Goal: Task Accomplishment & Management: Manage account settings

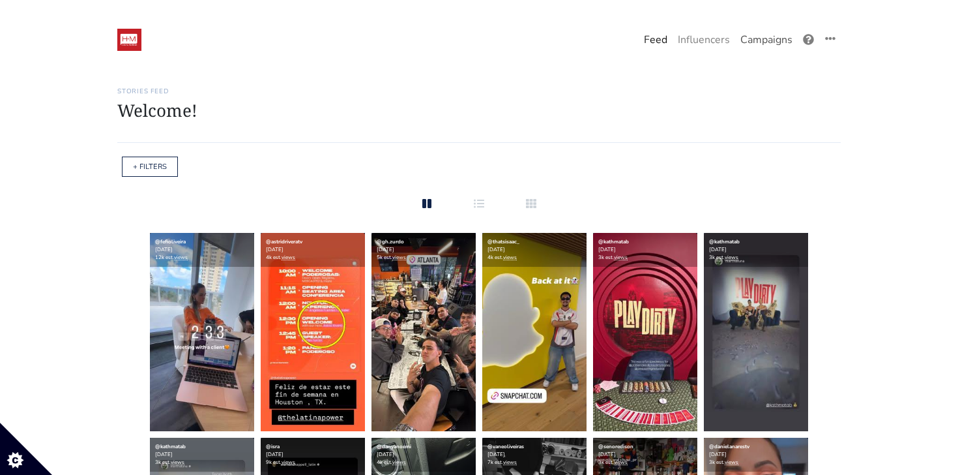
click at [772, 48] on link "Campaigns" at bounding box center [766, 40] width 63 height 26
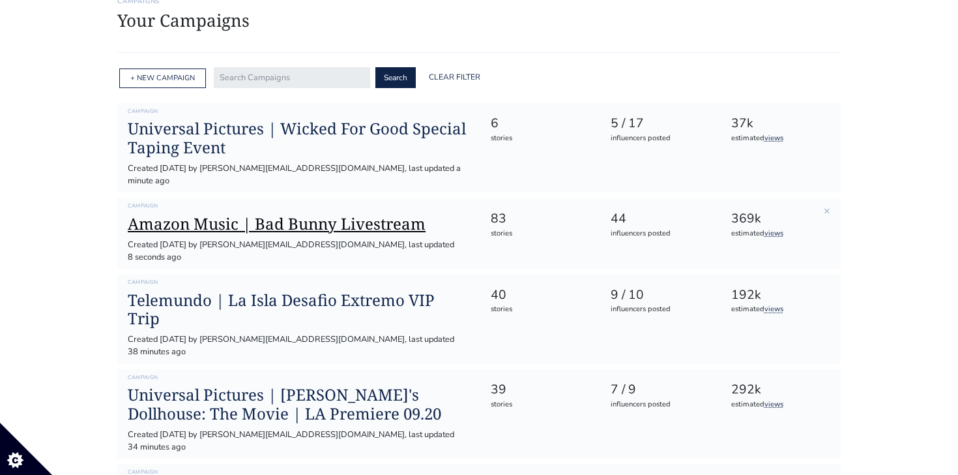
click at [331, 214] on h1 "Amazon Music | Bad Bunny Livestream" at bounding box center [299, 223] width 342 height 19
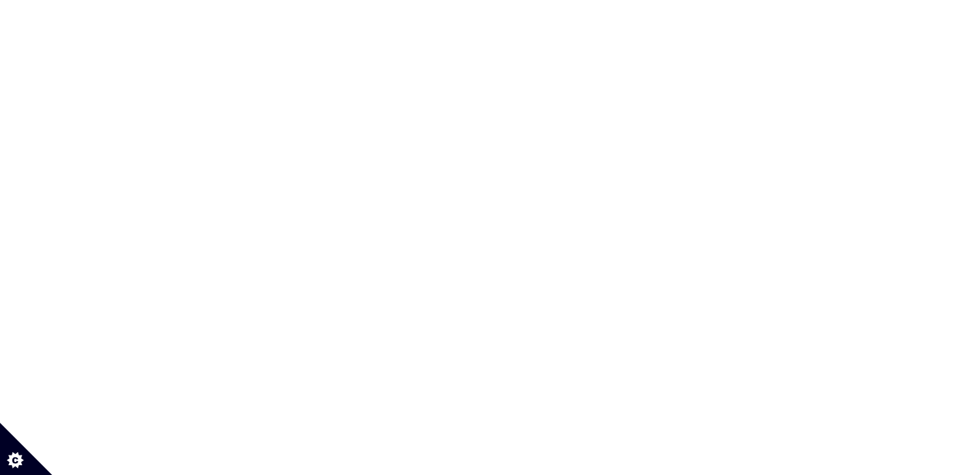
scroll to position [10, 0]
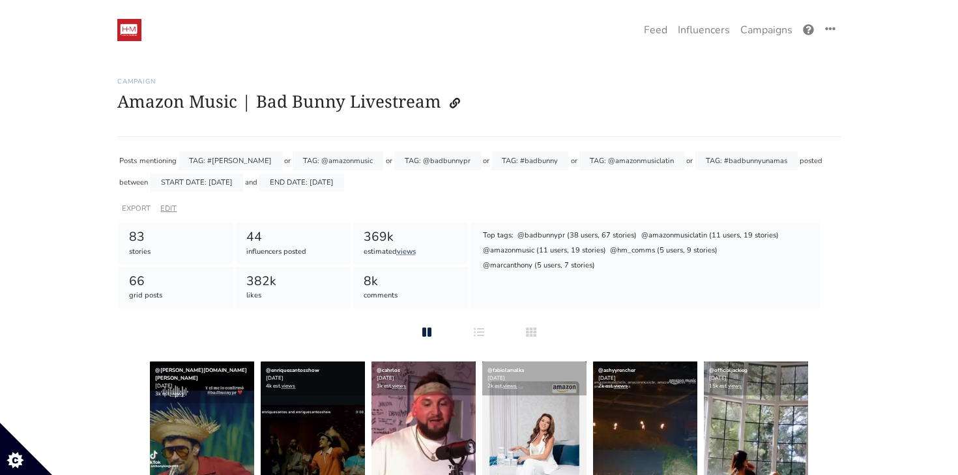
click at [168, 208] on link "EDIT" at bounding box center [168, 208] width 16 height 10
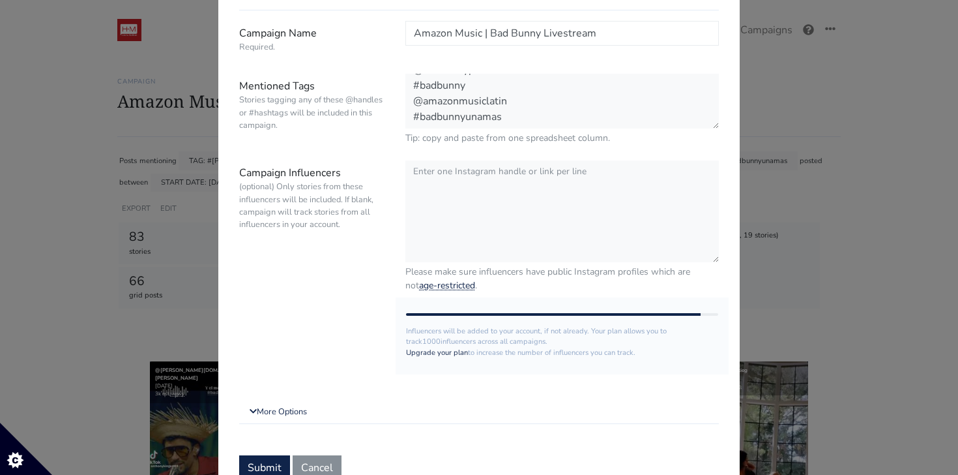
scroll to position [156, 0]
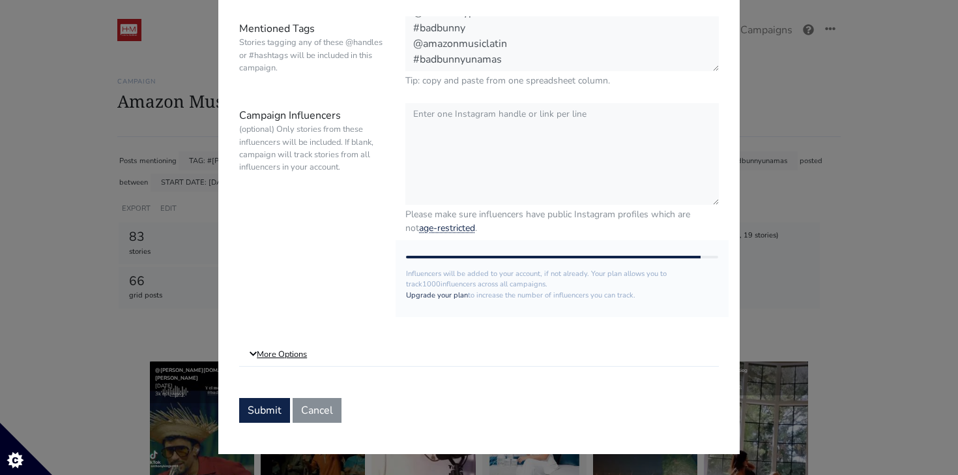
click at [275, 353] on link "More Options" at bounding box center [479, 354] width 480 height 23
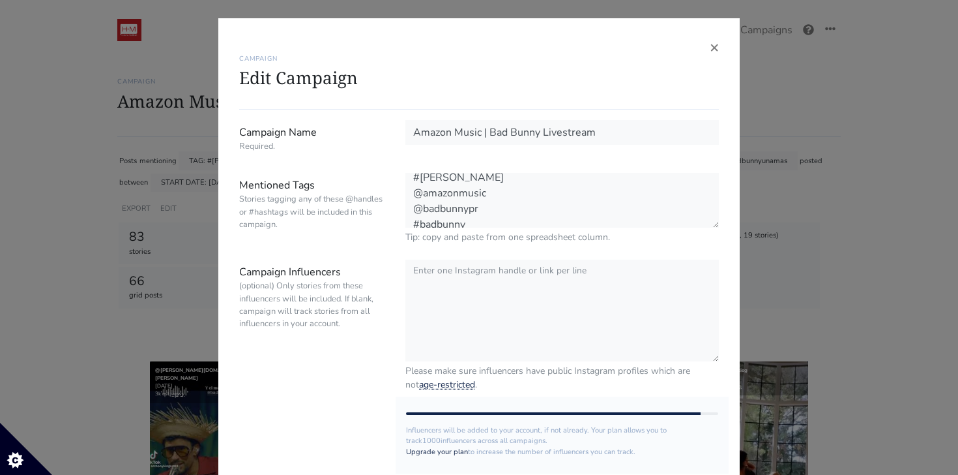
scroll to position [0, 0]
drag, startPoint x: 458, startPoint y: 187, endPoint x: 405, endPoint y: 188, distance: 52.2
click at [405, 188] on textarea "#benito @amazonmusic @badbunnypr #badbunny @amazonmusiclatin #badbunnyunamas" at bounding box center [562, 201] width 314 height 56
type textarea "#benito @amazonmusic @badbunnypr #badbunny @amazonmusiclatin #badbunnyunamas"
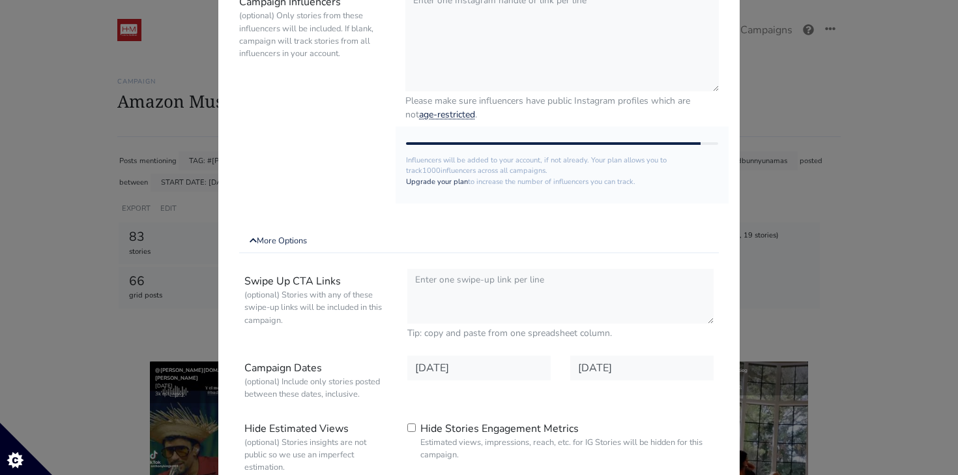
scroll to position [469, 0]
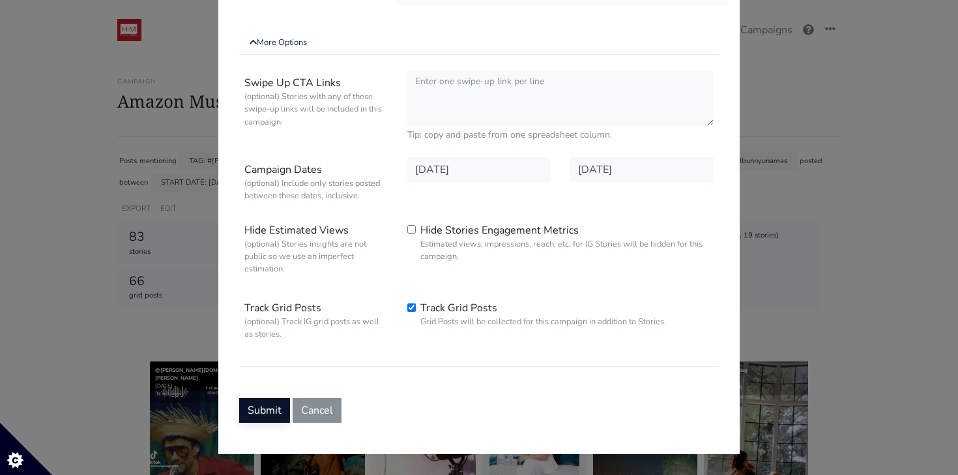
click at [276, 410] on button "Submit" at bounding box center [264, 410] width 51 height 25
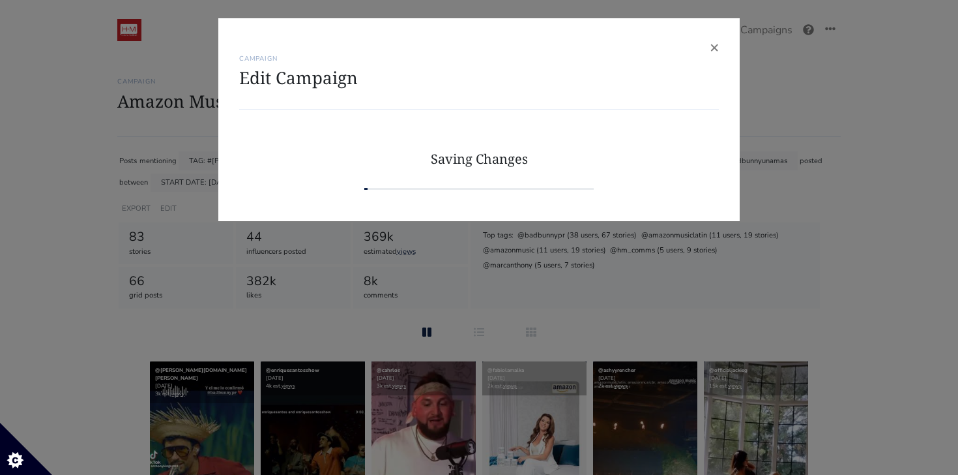
scroll to position [0, 0]
click at [518, 333] on div "× CAMPAIGN Edit Campaign Campaign Name Required. Amazon Music | Bad Bunny Lives…" at bounding box center [479, 237] width 958 height 475
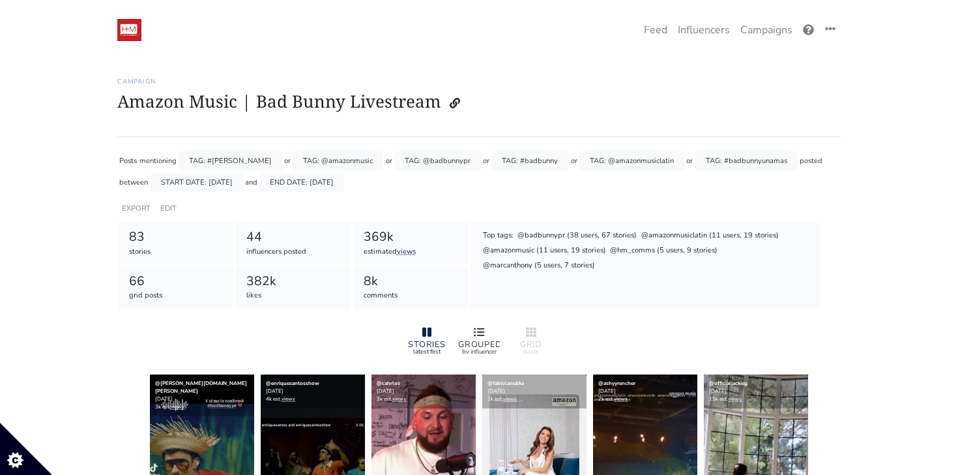
click at [482, 334] on icon at bounding box center [479, 332] width 10 height 10
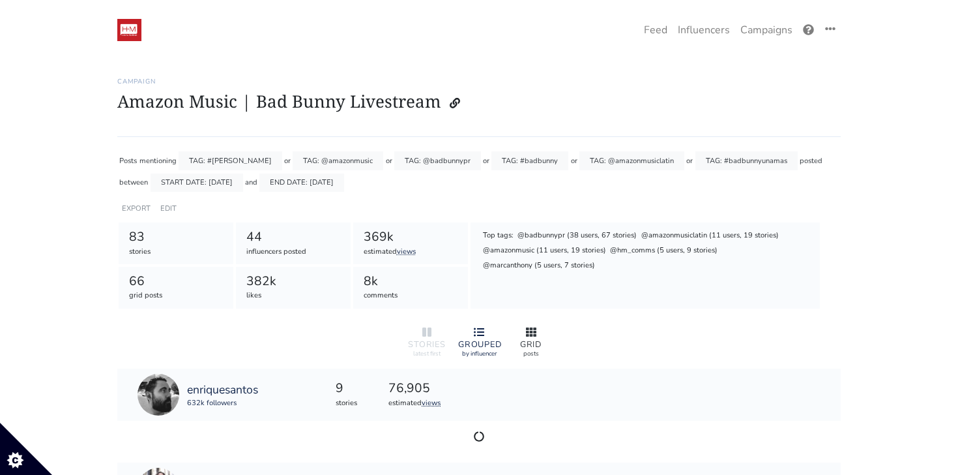
scroll to position [158, 0]
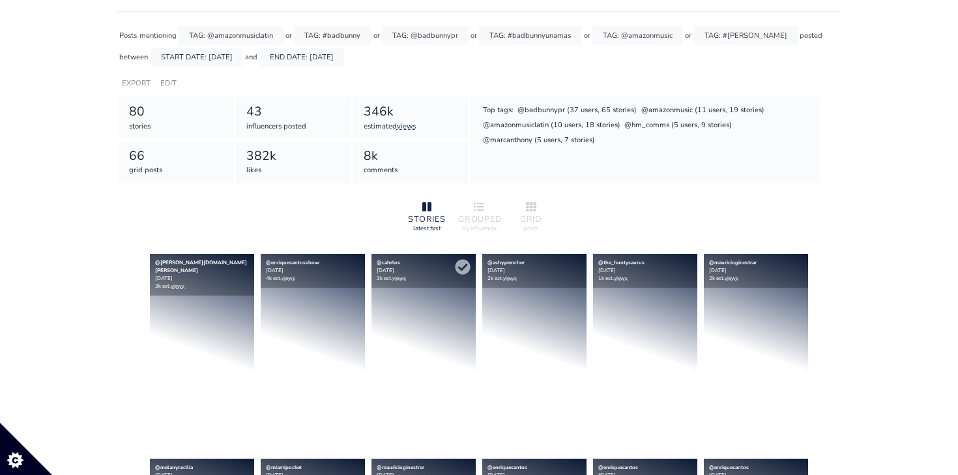
scroll to position [146, 0]
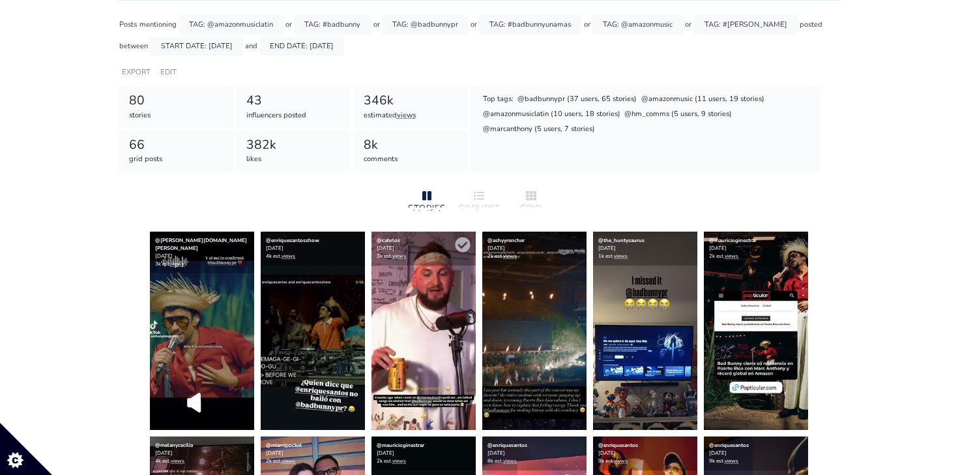
click at [463, 256] on div "@cahrlos [DATE] 3k est. views" at bounding box center [424, 248] width 104 height 34
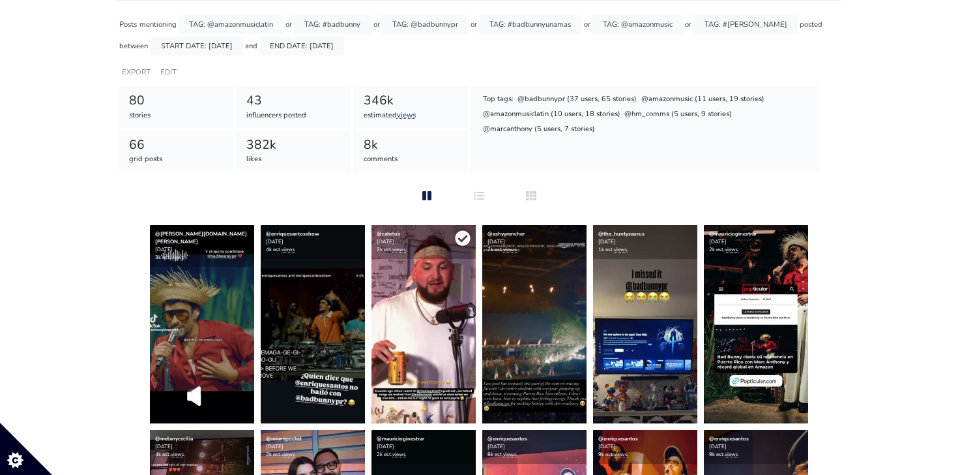
click at [462, 241] on icon at bounding box center [463, 238] width 16 height 16
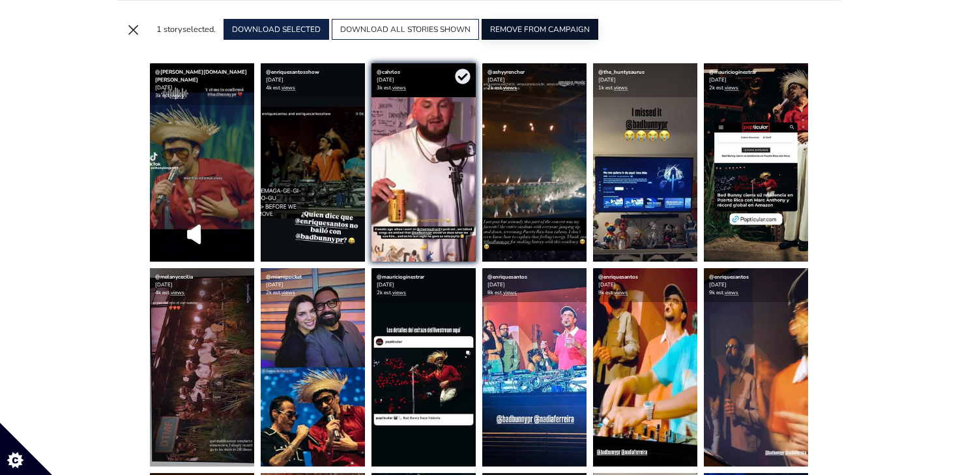
click at [572, 27] on button "REMOVE FROM CAMPAIGN" at bounding box center [540, 29] width 117 height 21
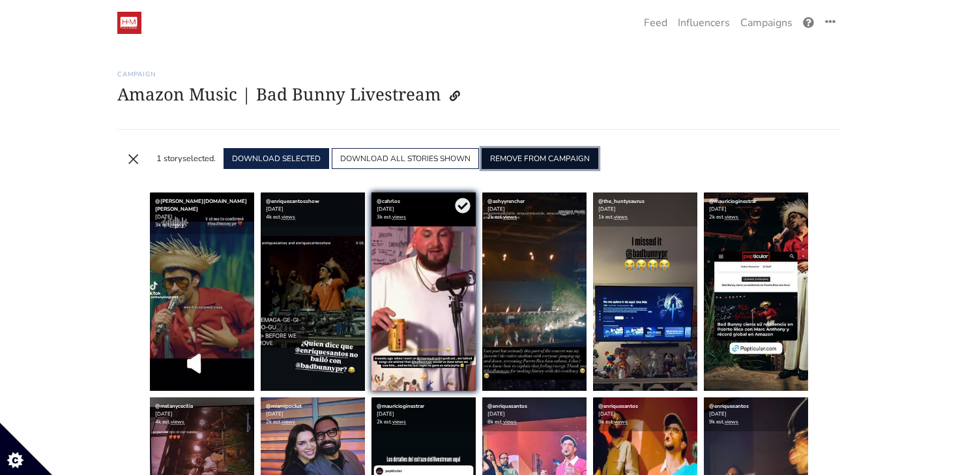
scroll to position [24, 0]
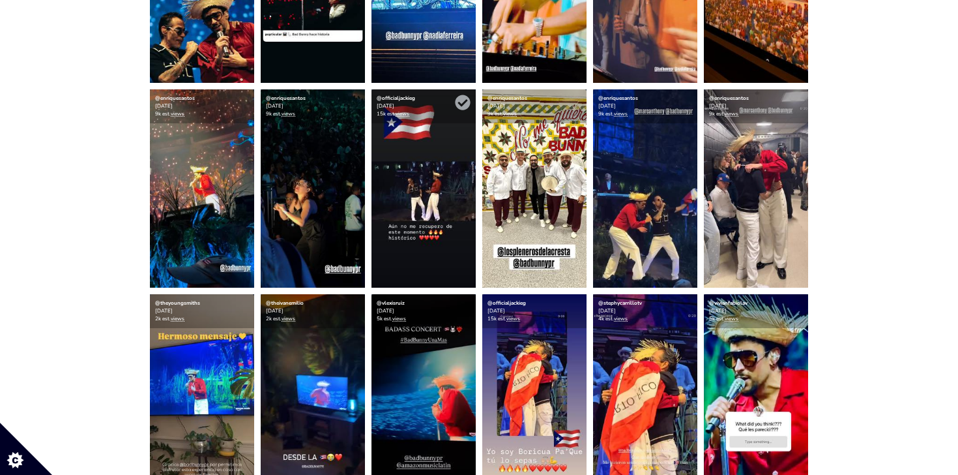
scroll to position [709, 0]
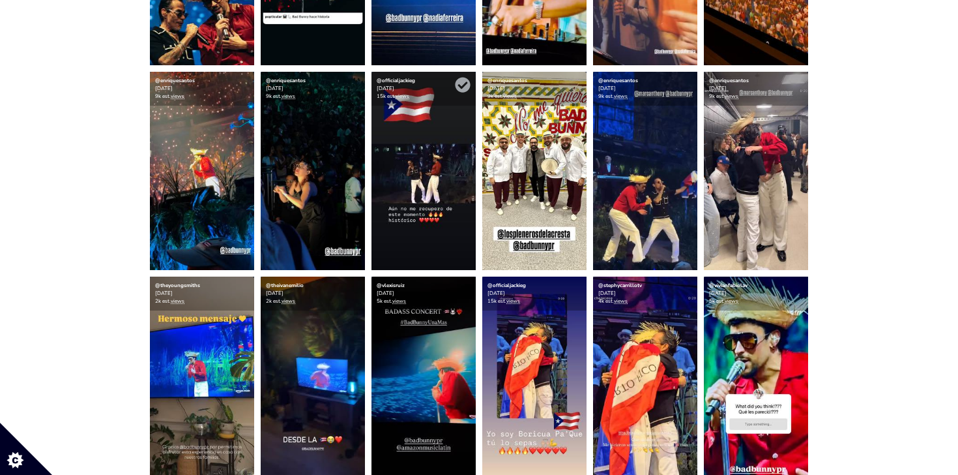
click at [435, 192] on img at bounding box center [424, 171] width 104 height 198
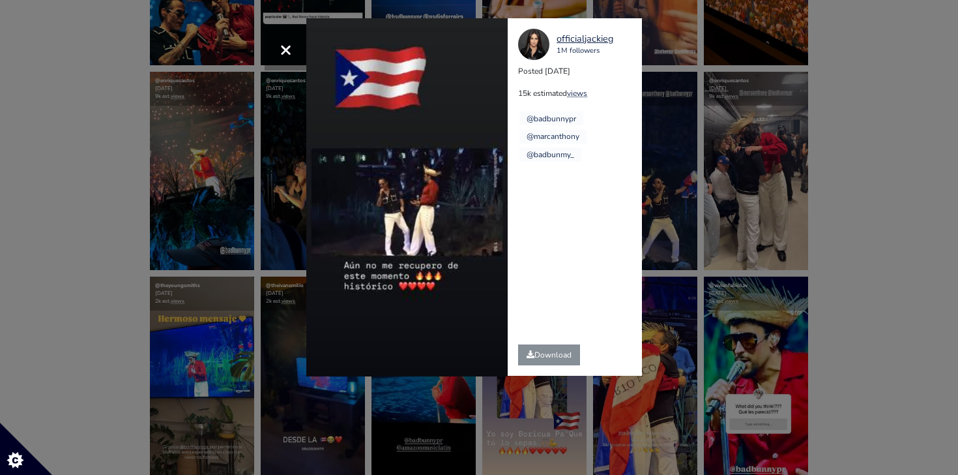
click at [881, 220] on div "× Your browser does not support HTML5 video. officialjackieg 1M followers Poste…" at bounding box center [479, 237] width 958 height 475
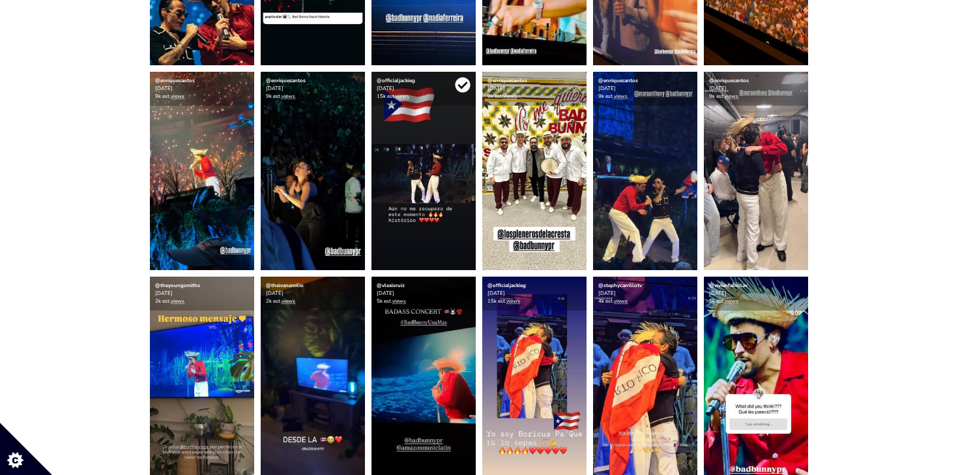
click at [464, 85] on icon at bounding box center [463, 85] width 16 height 16
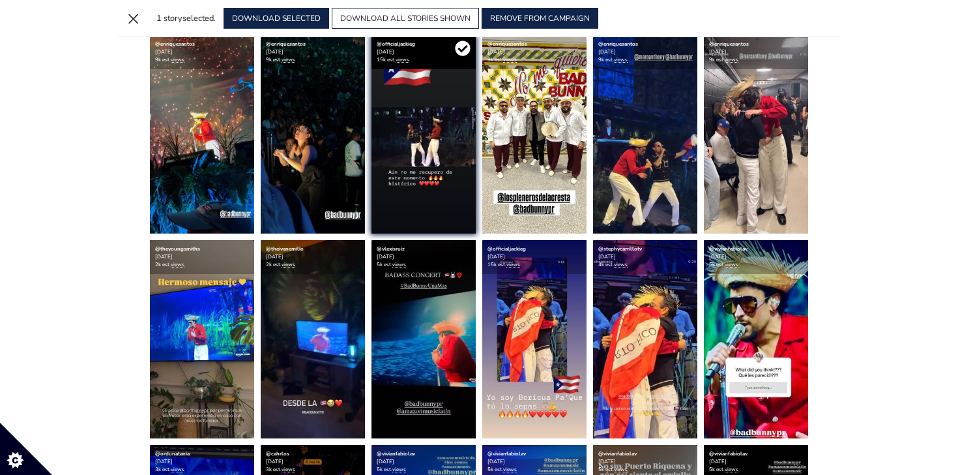
scroll to position [672, 0]
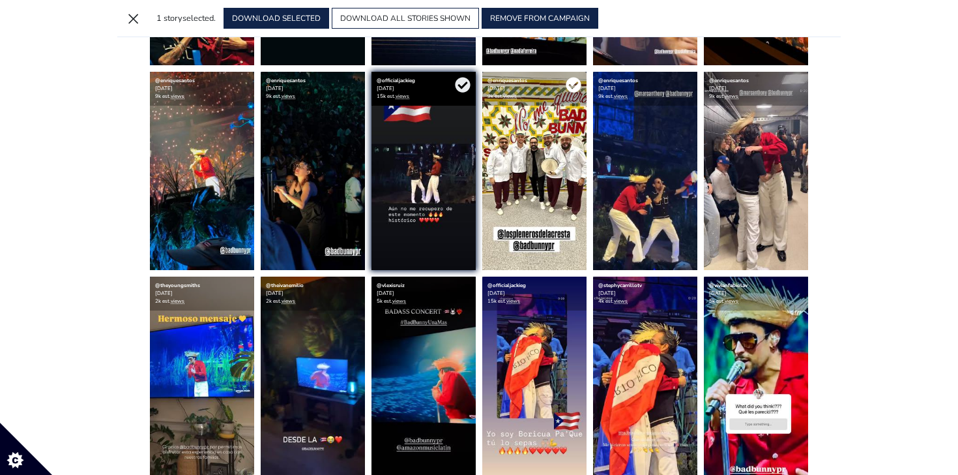
click at [576, 84] on icon at bounding box center [574, 85] width 16 height 16
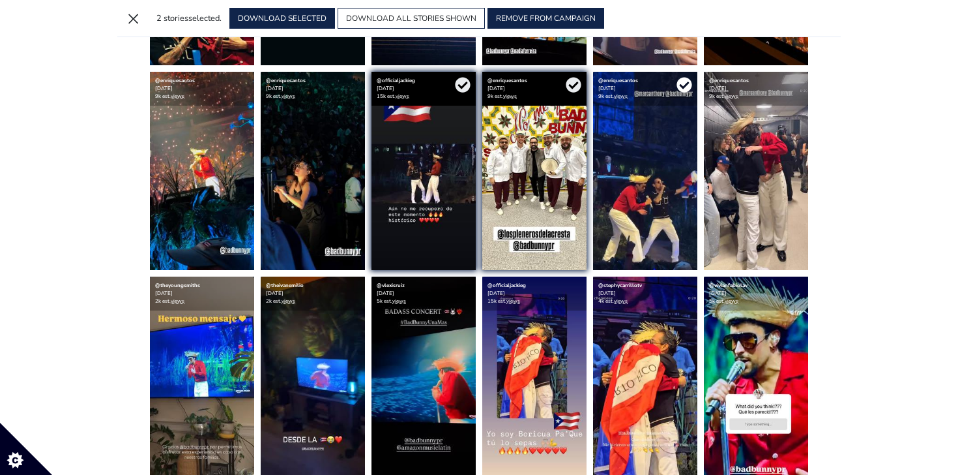
click at [686, 81] on icon at bounding box center [684, 85] width 15 height 15
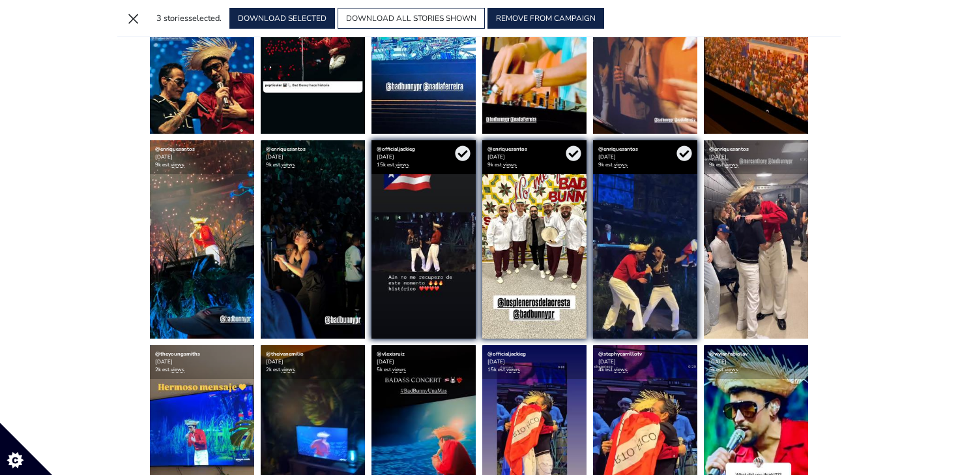
scroll to position [594, 0]
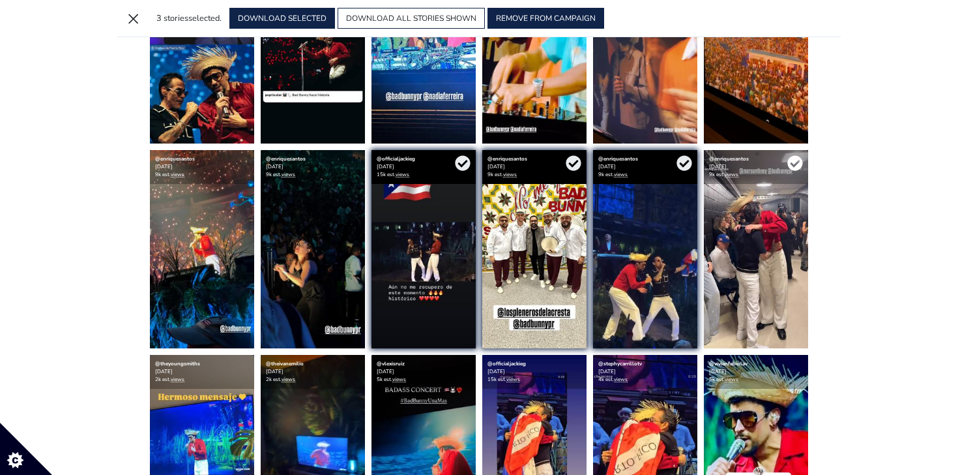
click at [789, 163] on icon at bounding box center [794, 163] width 15 height 15
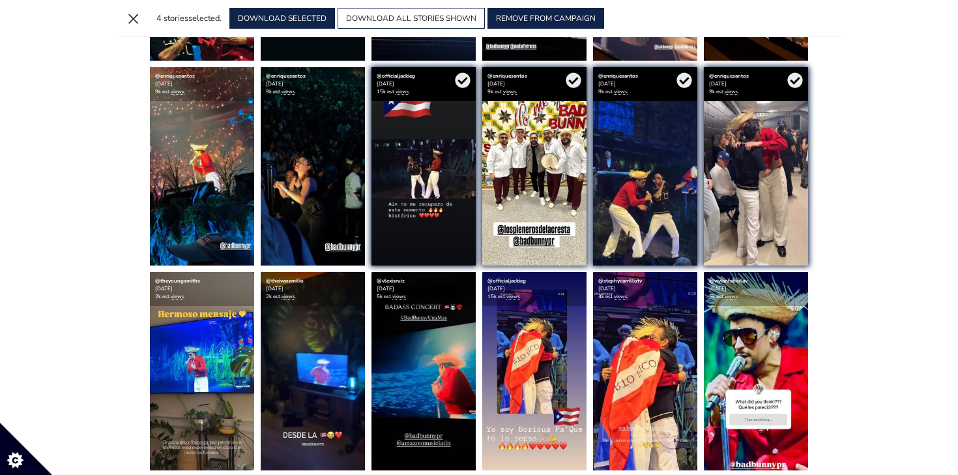
scroll to position [692, 0]
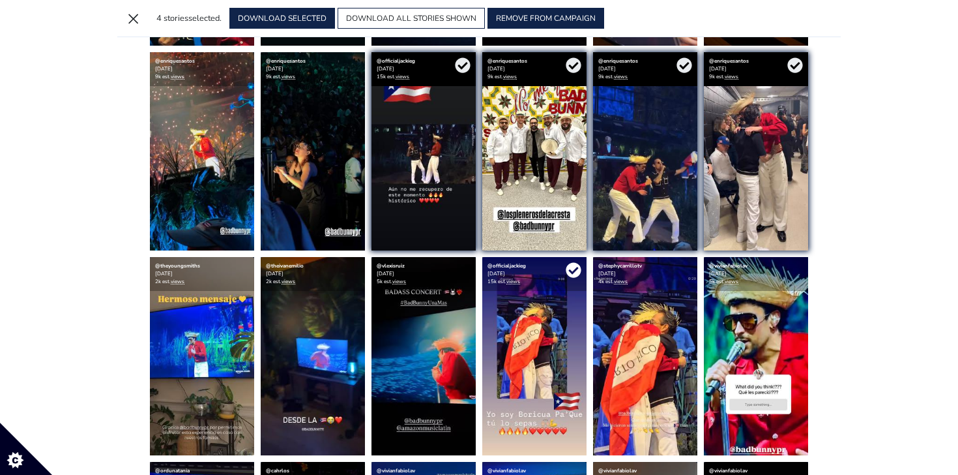
click at [576, 271] on icon at bounding box center [573, 270] width 15 height 15
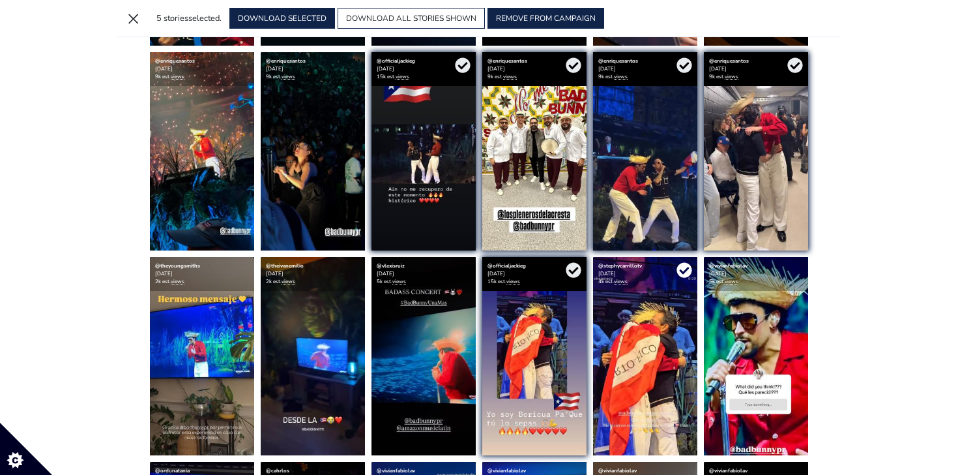
click at [690, 271] on icon at bounding box center [684, 270] width 15 height 15
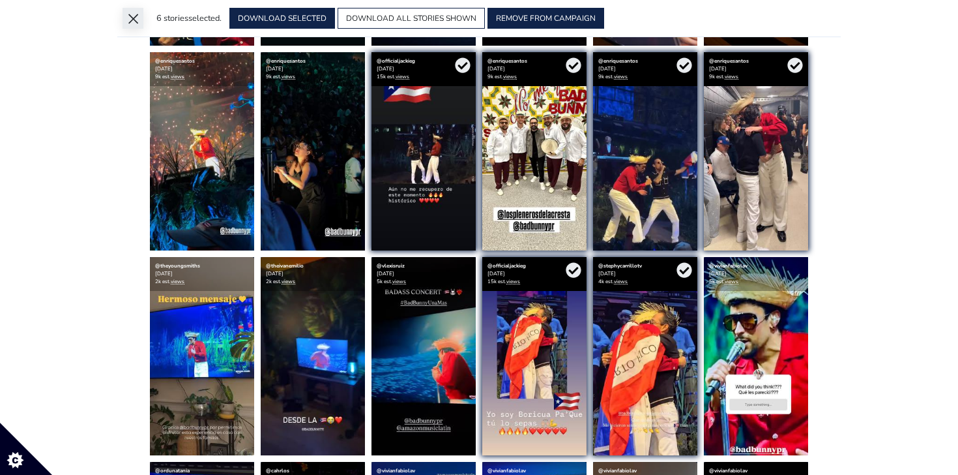
click at [134, 20] on button "×" at bounding box center [133, 18] width 21 height 21
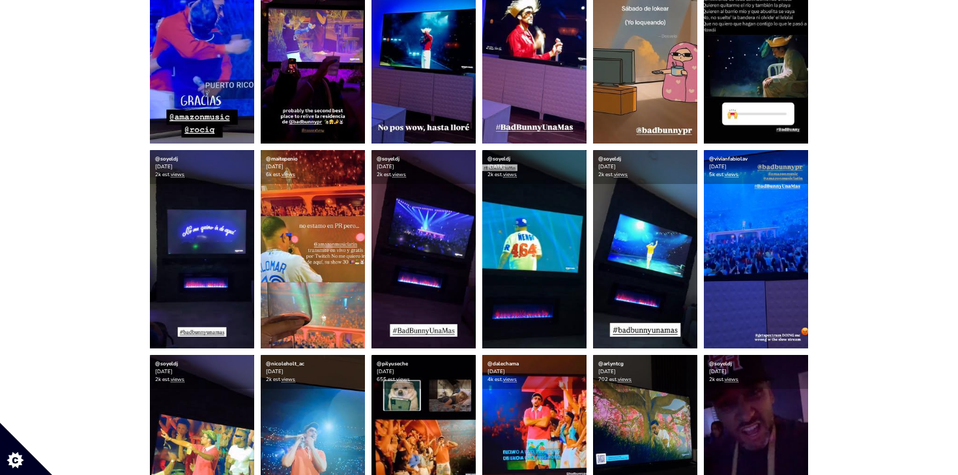
scroll to position [1245, 0]
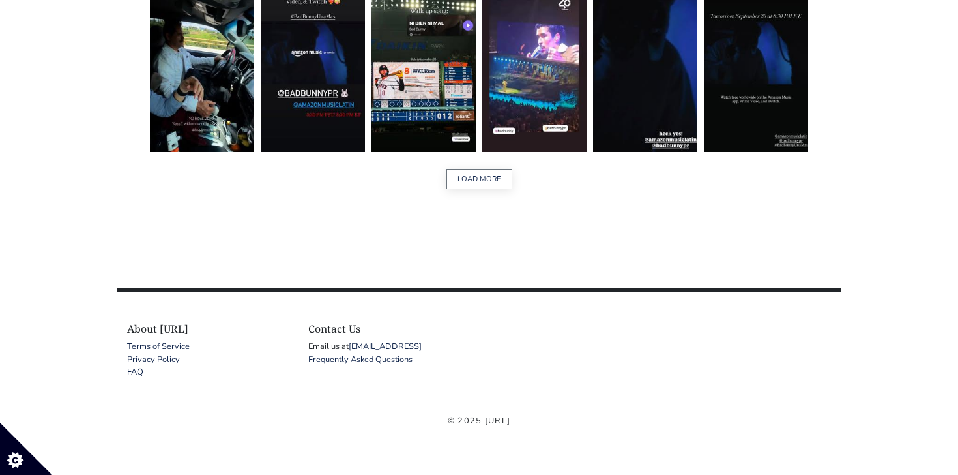
click at [481, 177] on button "LOAD MORE" at bounding box center [480, 179] width 66 height 20
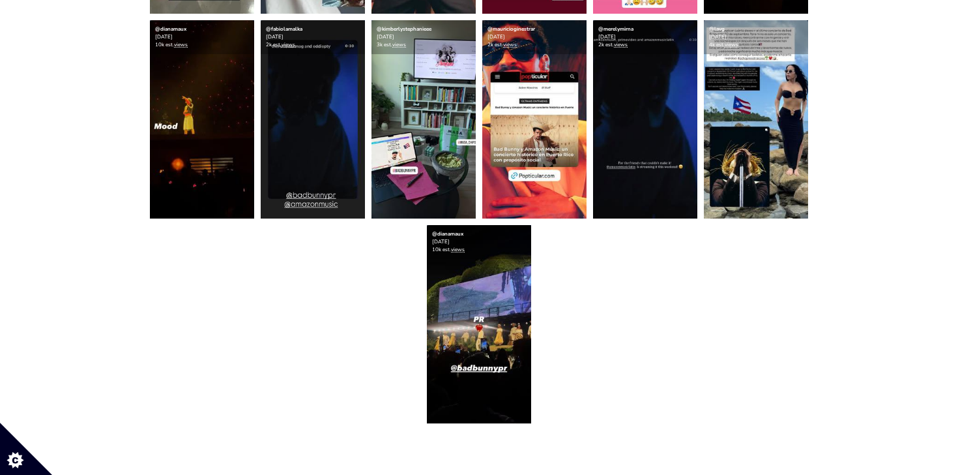
scroll to position [2811, 0]
